Goal: Information Seeking & Learning: Learn about a topic

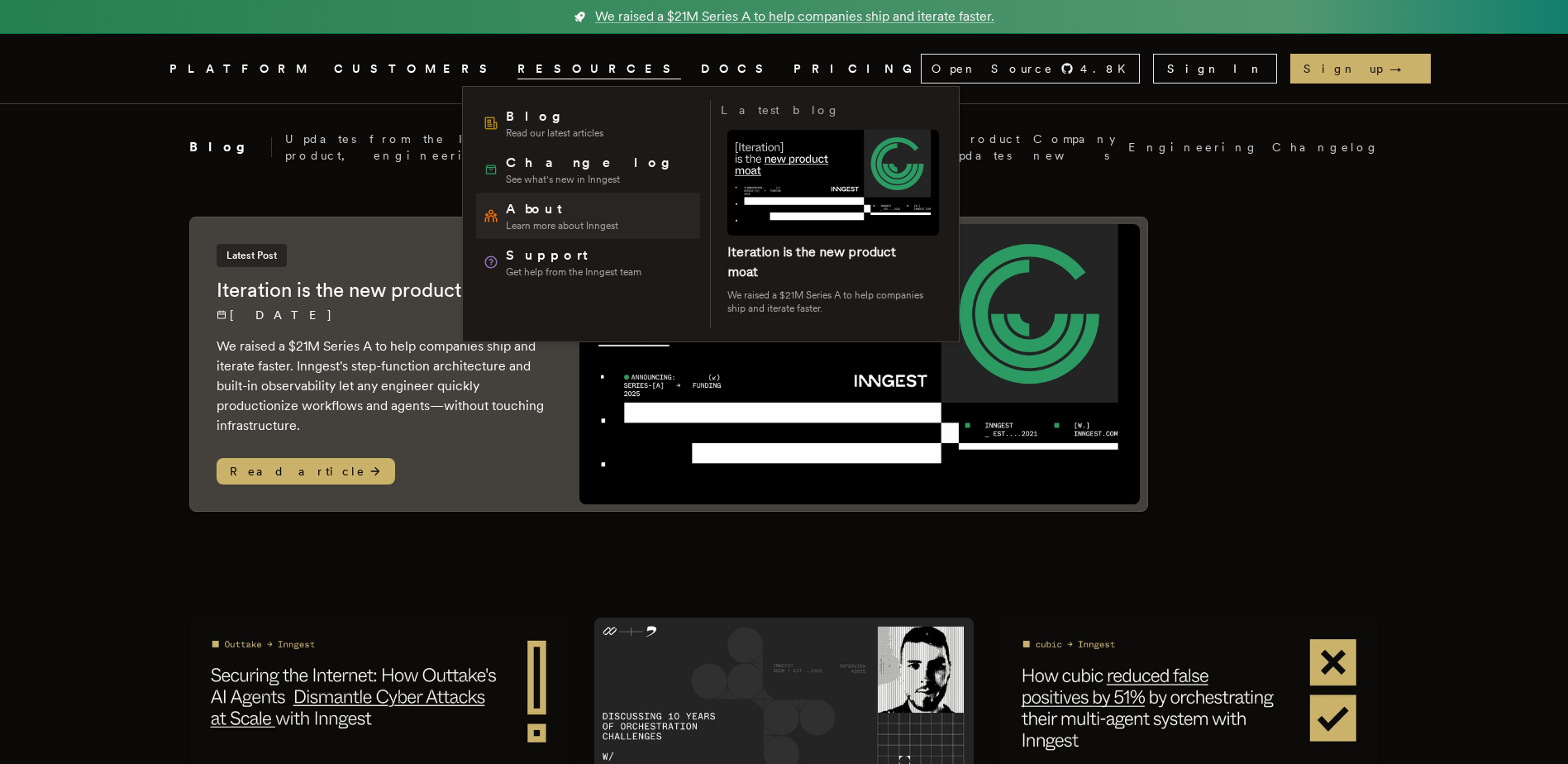
click at [552, 194] on link "About Learn more about Inngest" at bounding box center [588, 216] width 224 height 47
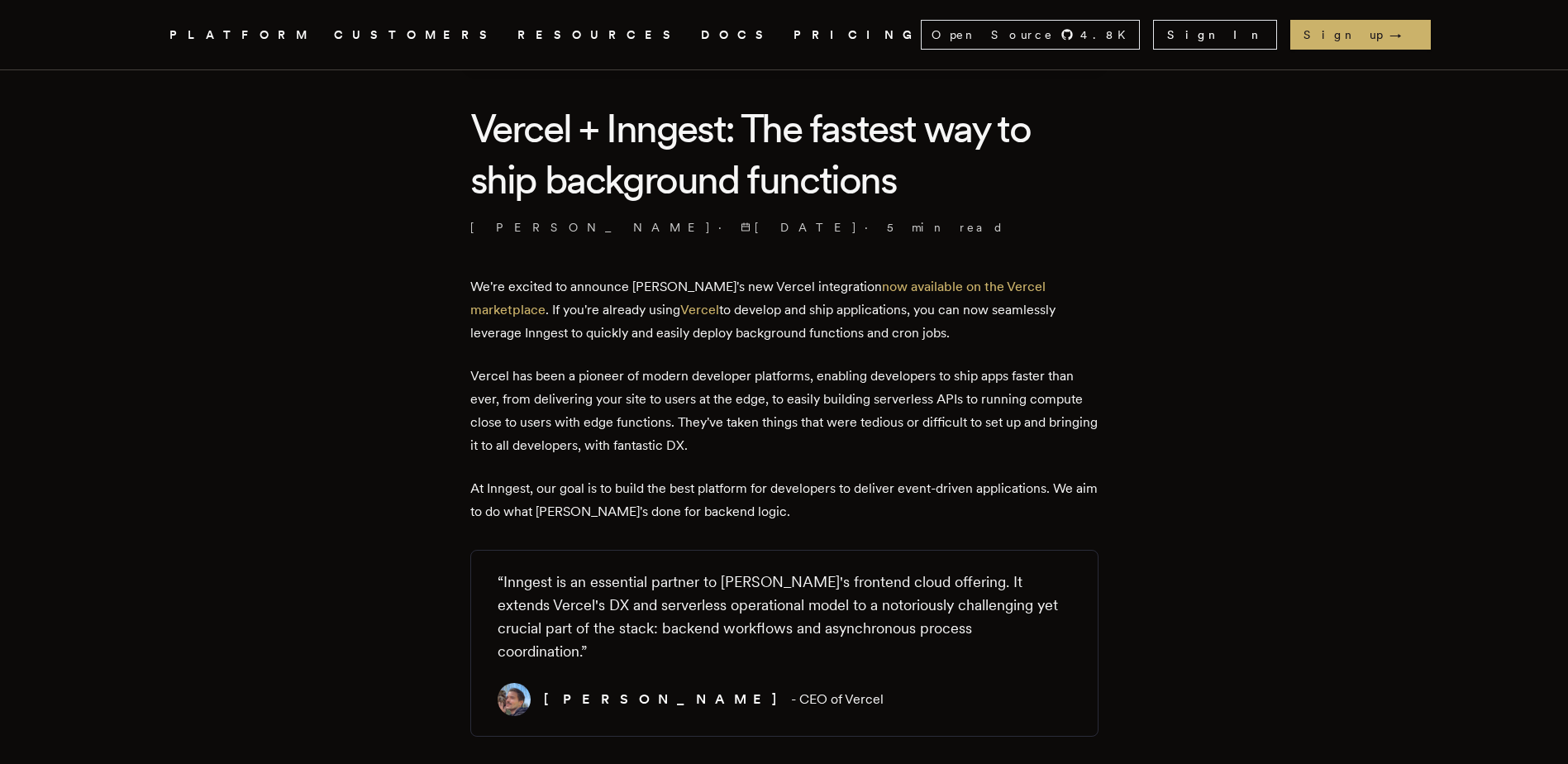
scroll to position [413, 0]
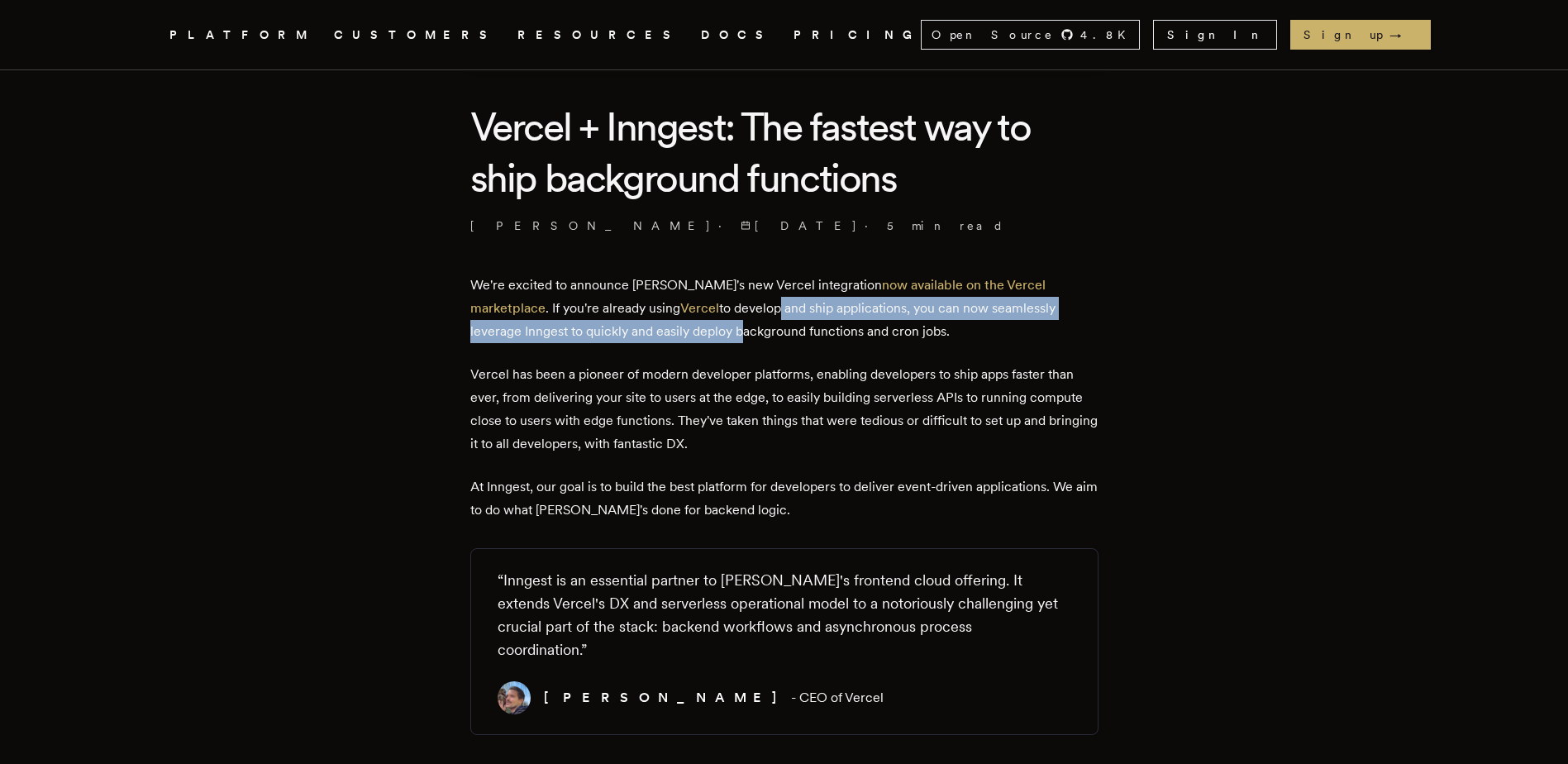
drag, startPoint x: 692, startPoint y: 303, endPoint x: 628, endPoint y: 325, distance: 67.7
click at [628, 325] on p "We're excited to announce [PERSON_NAME]'s new Vercel integration now available …" at bounding box center [784, 308] width 628 height 69
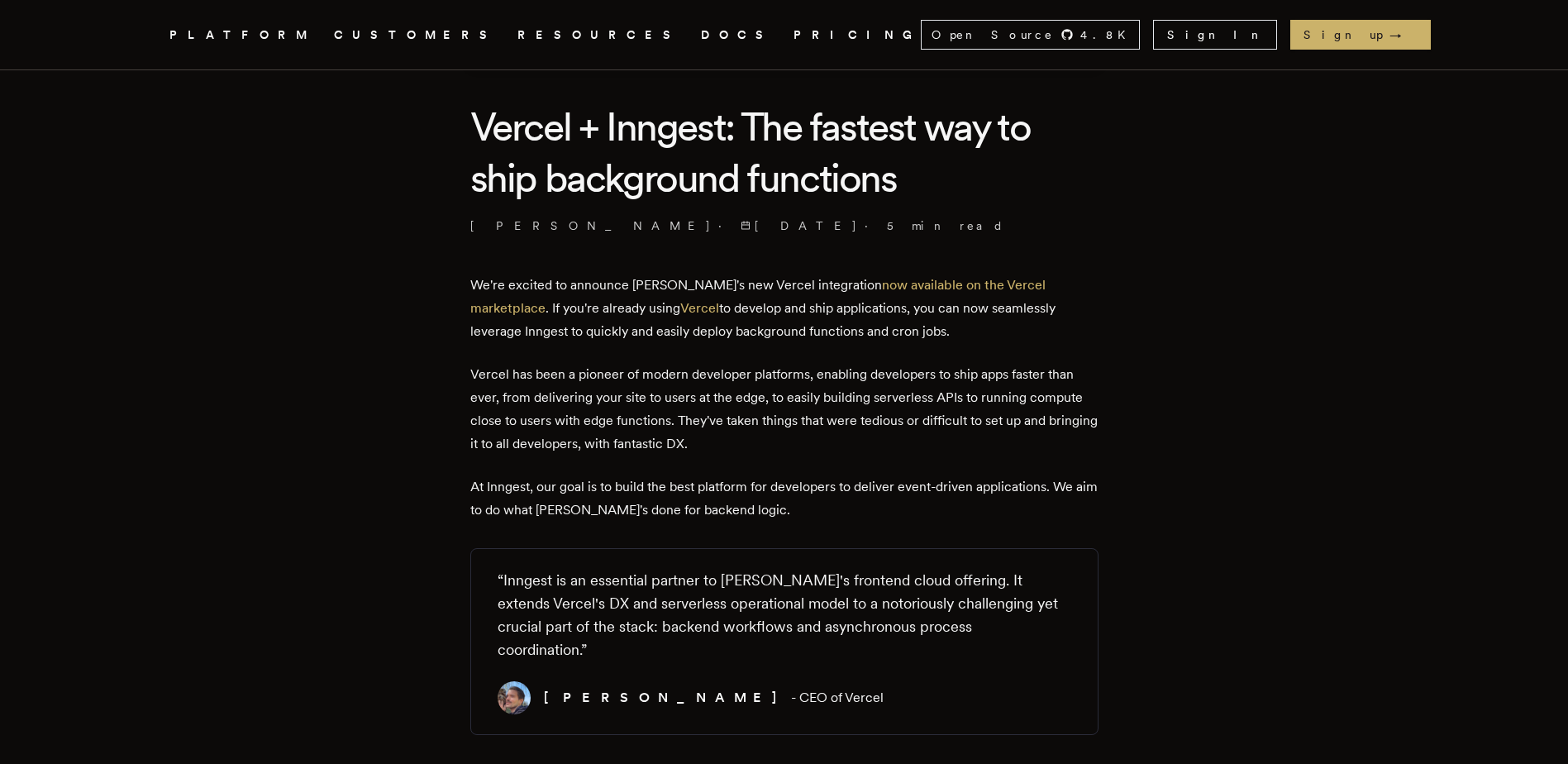
drag, startPoint x: 628, startPoint y: 325, endPoint x: 580, endPoint y: 361, distance: 60.0
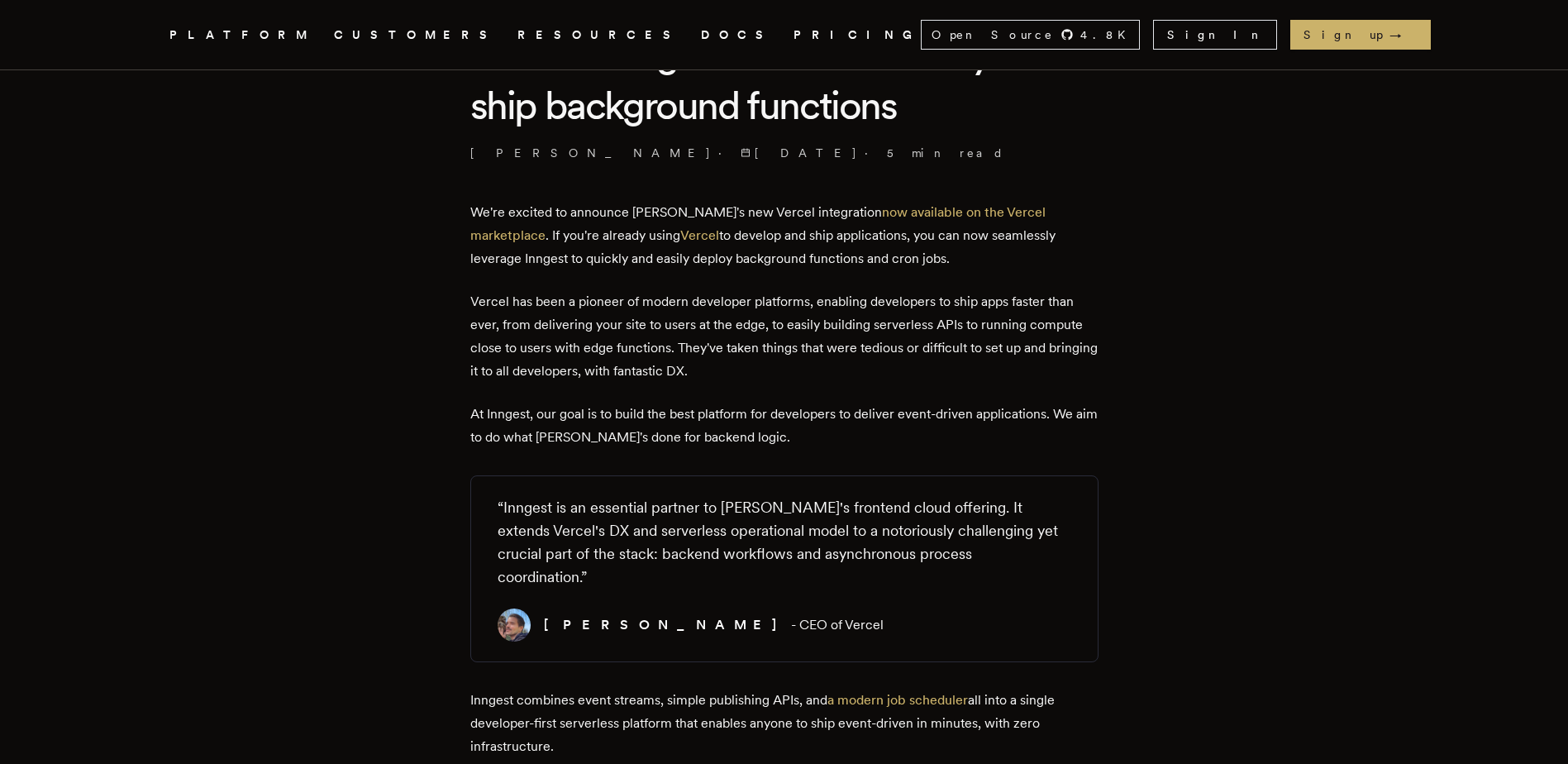
scroll to position [745, 0]
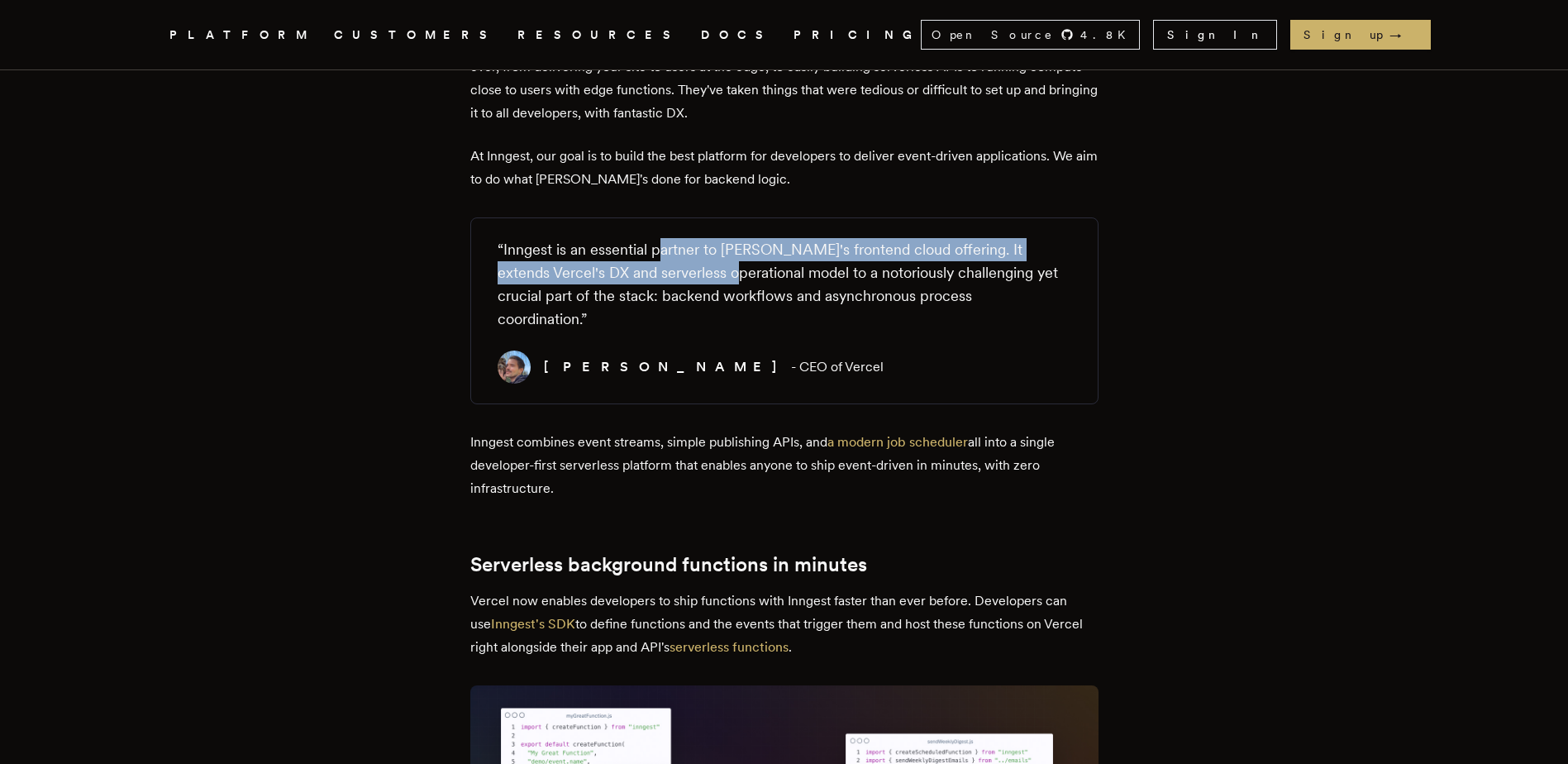
drag, startPoint x: 668, startPoint y: 221, endPoint x: 730, endPoint y: 265, distance: 76.0
click at [730, 265] on figure "“ Inngest is an essential partner to [PERSON_NAME]'s frontend cloud offering. I…" at bounding box center [784, 311] width 628 height 187
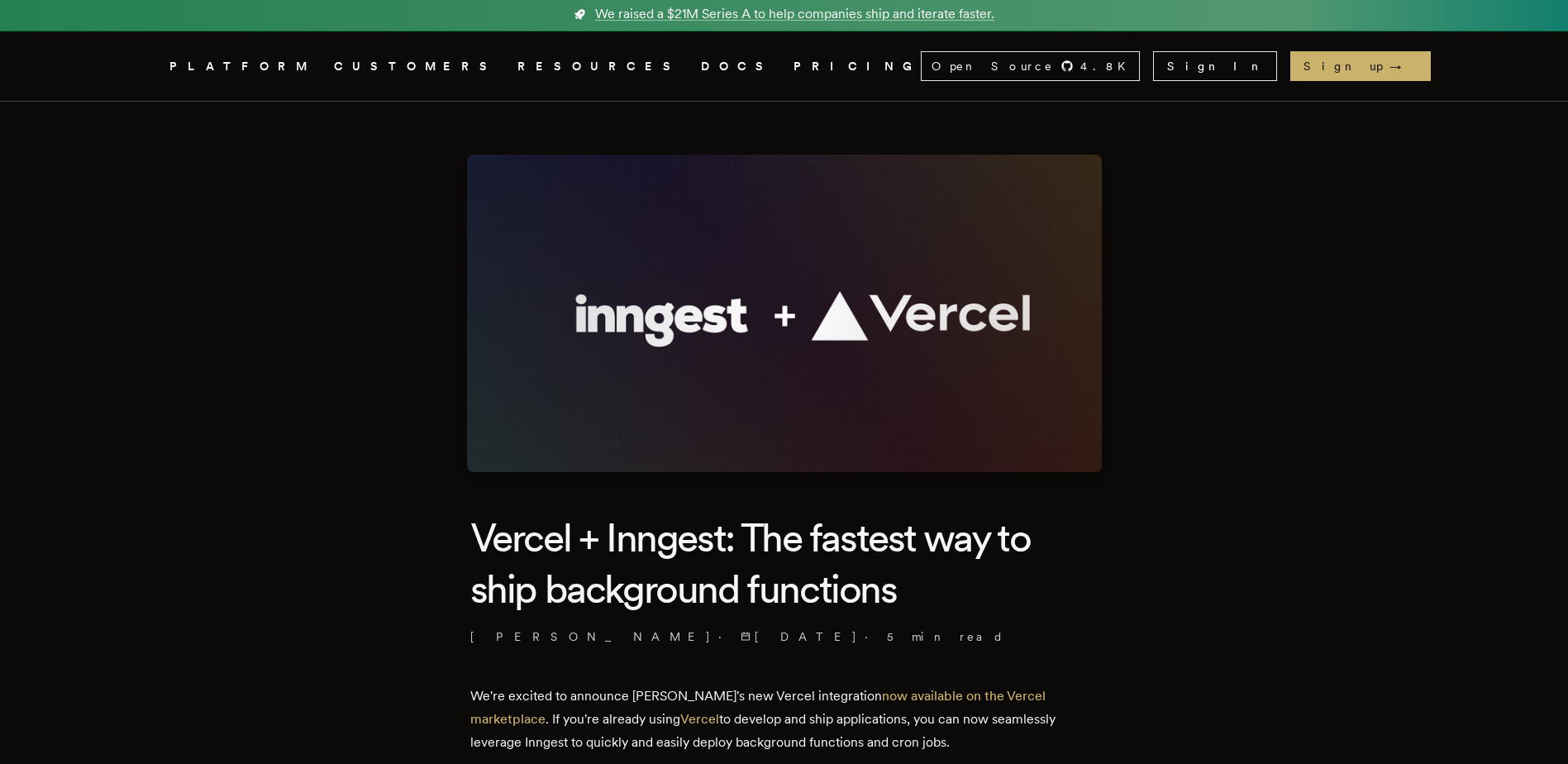
scroll to position [0, 0]
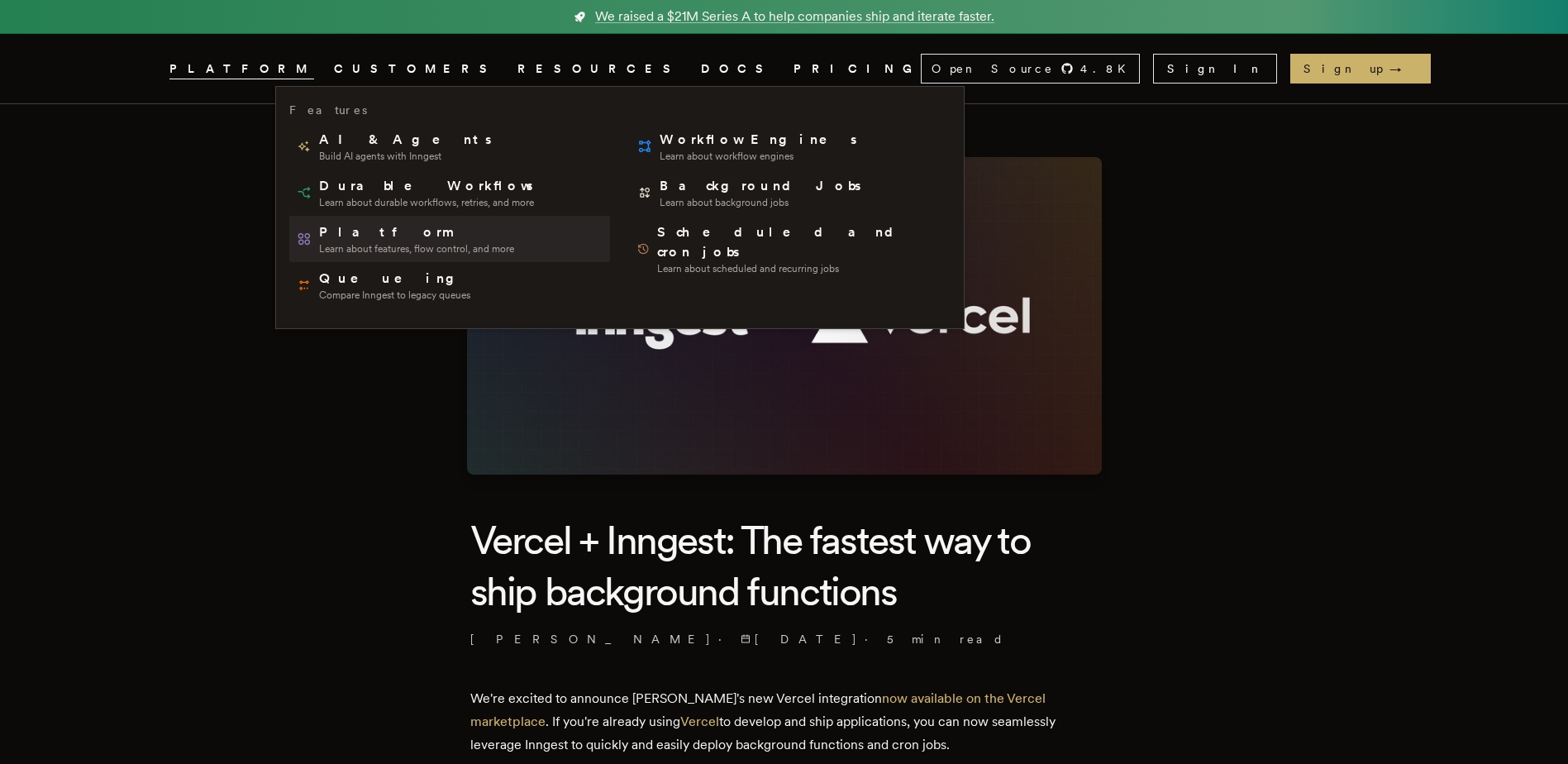
click at [363, 237] on span "Platform" at bounding box center [417, 232] width 195 height 19
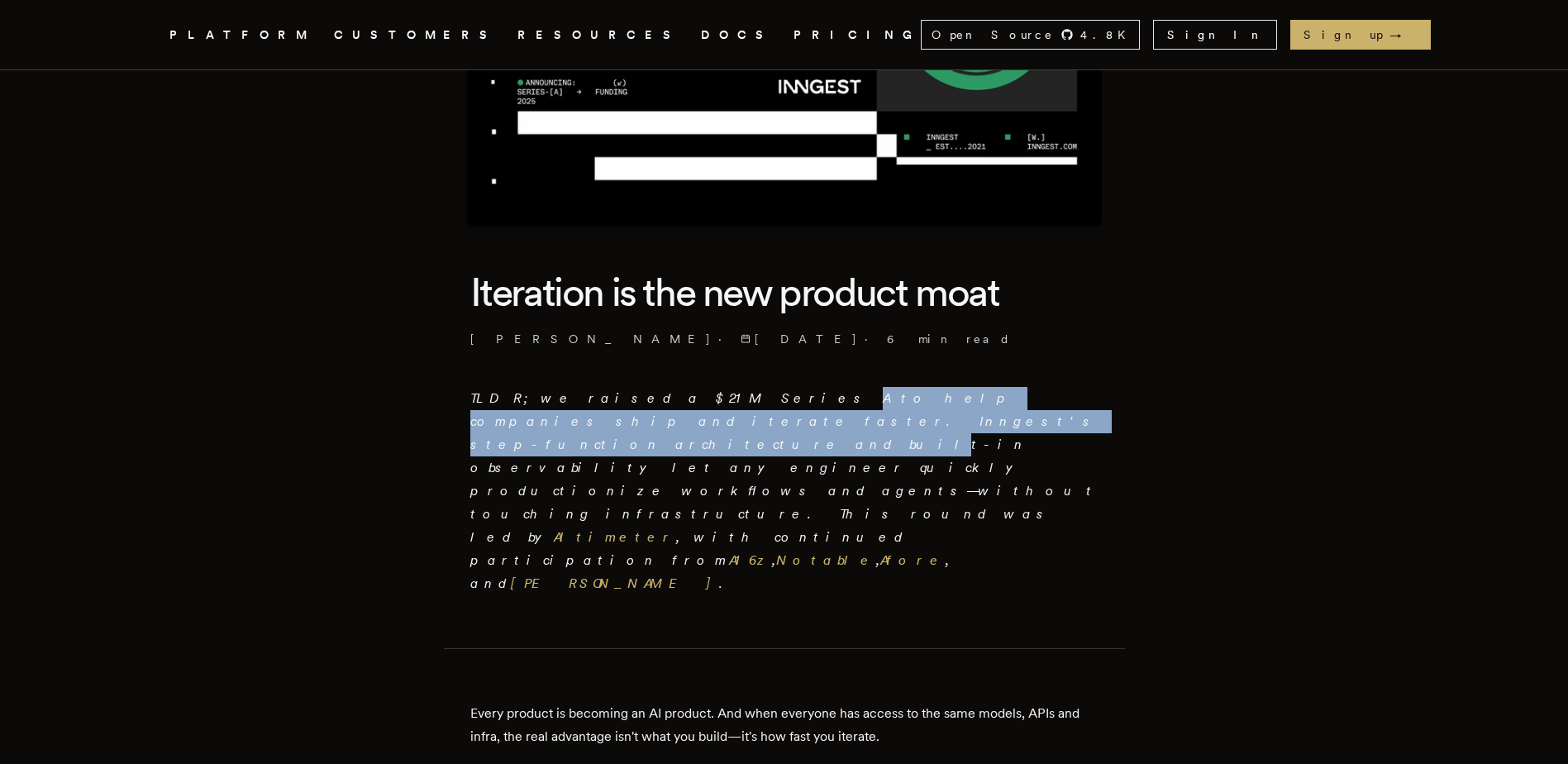
drag, startPoint x: 598, startPoint y: 412, endPoint x: 660, endPoint y: 406, distance: 62.3
click at [660, 406] on p "TLDR; we raised a $21M Series A to help companies ship and iterate faster. Inng…" at bounding box center [784, 491] width 628 height 209
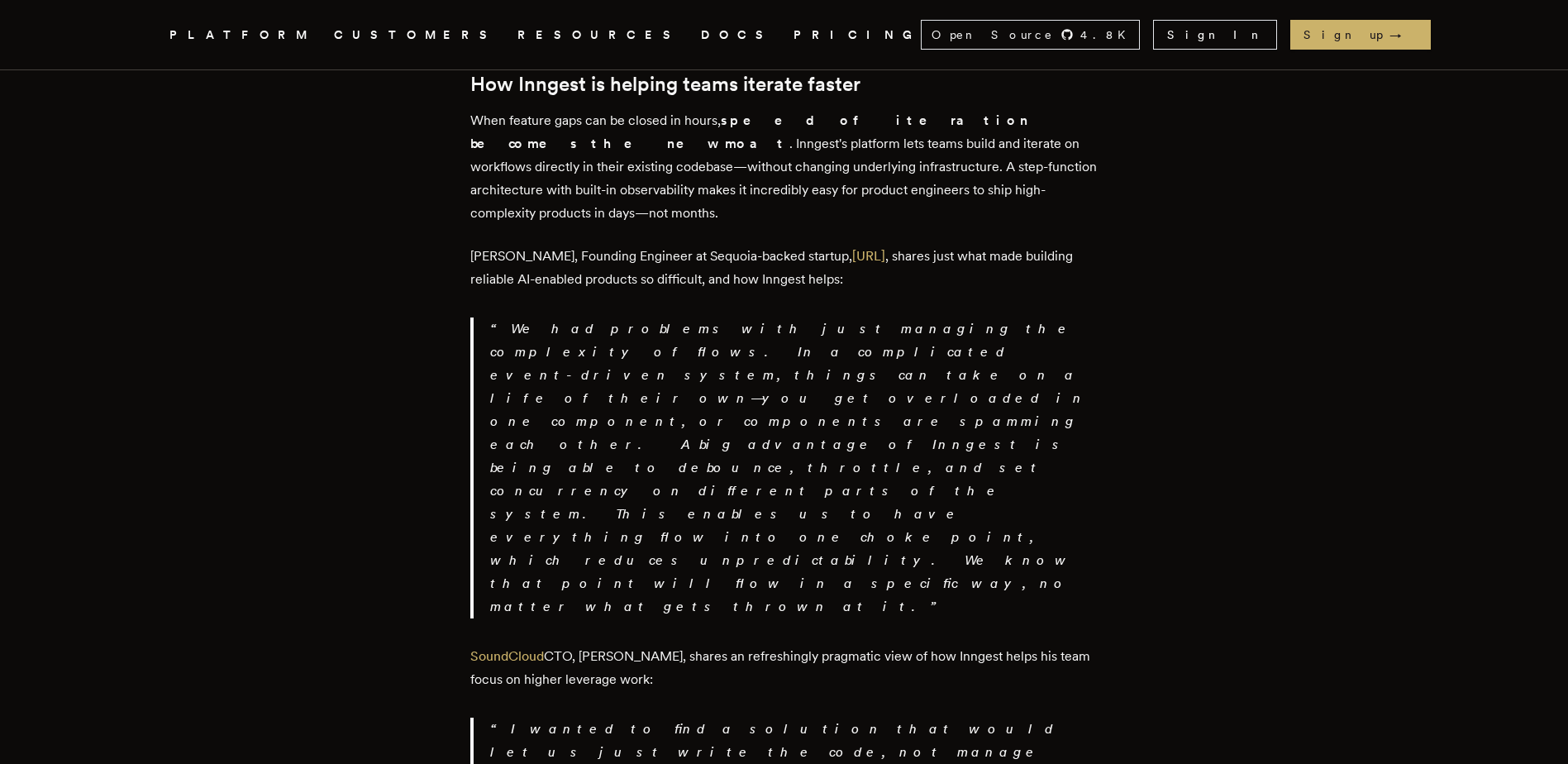
scroll to position [2564, 0]
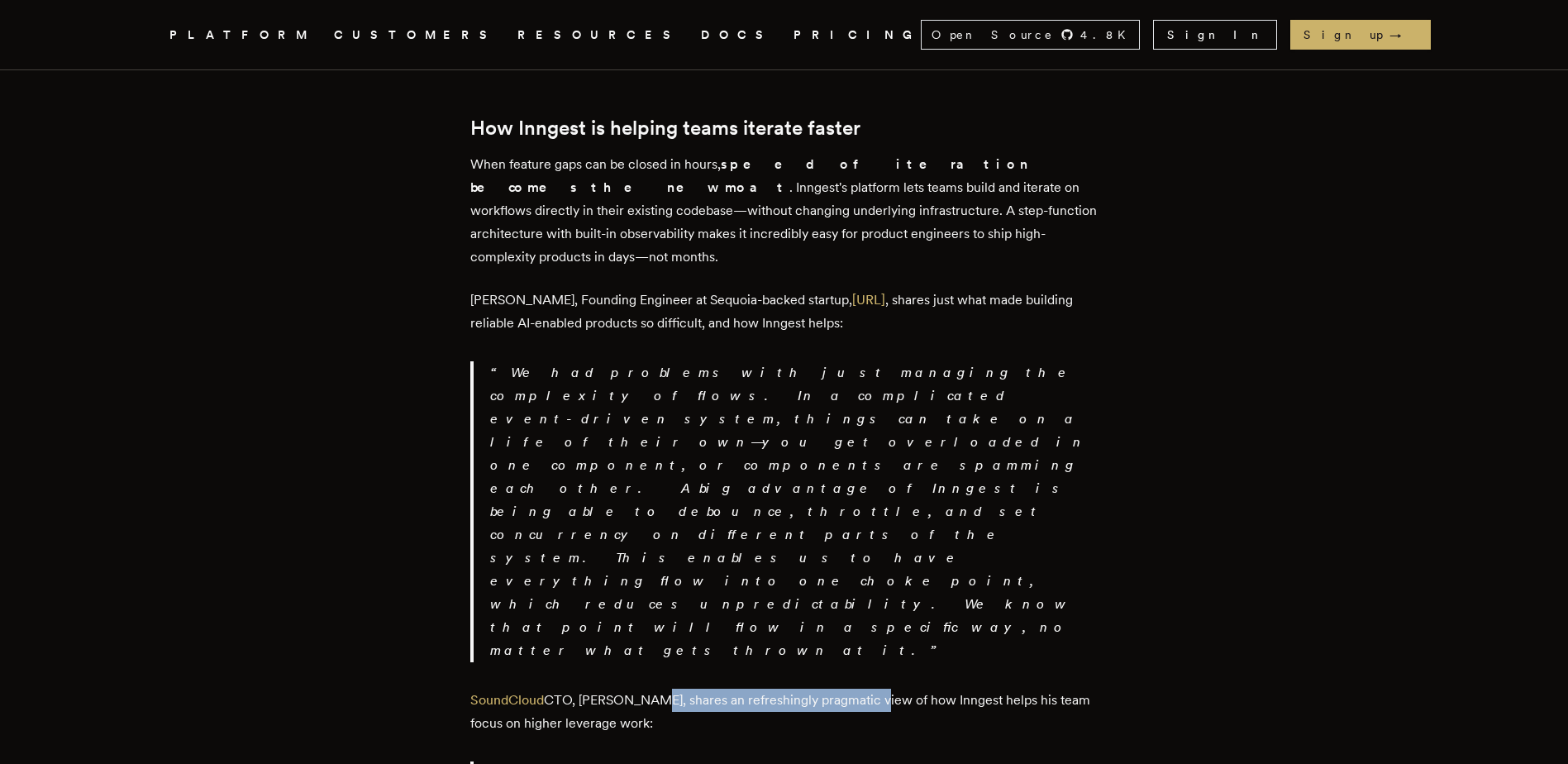
drag, startPoint x: 664, startPoint y: 332, endPoint x: 884, endPoint y: 355, distance: 221.2
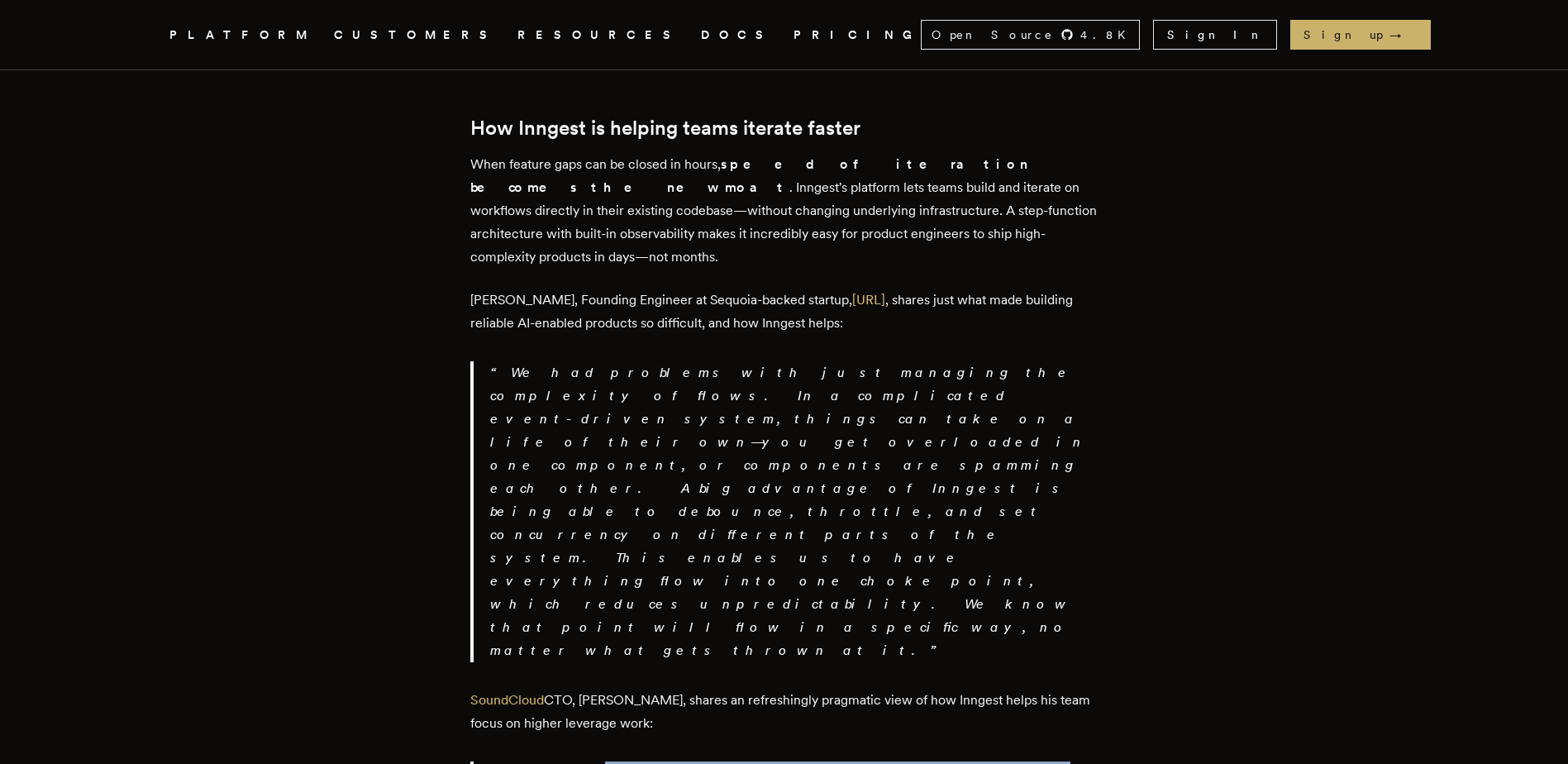
drag, startPoint x: 545, startPoint y: 427, endPoint x: 783, endPoint y: 485, distance: 245.0
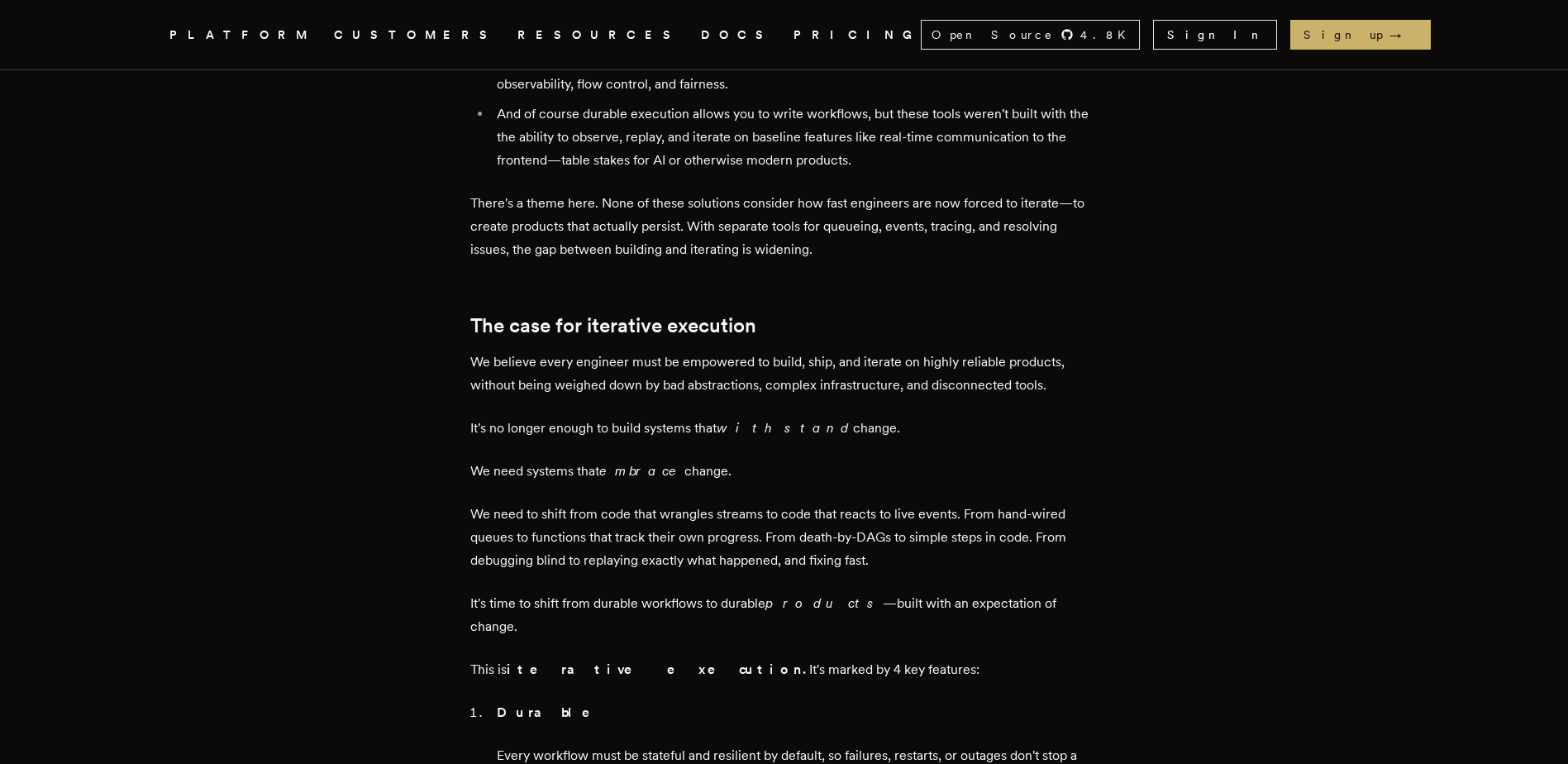
scroll to position [662, 0]
